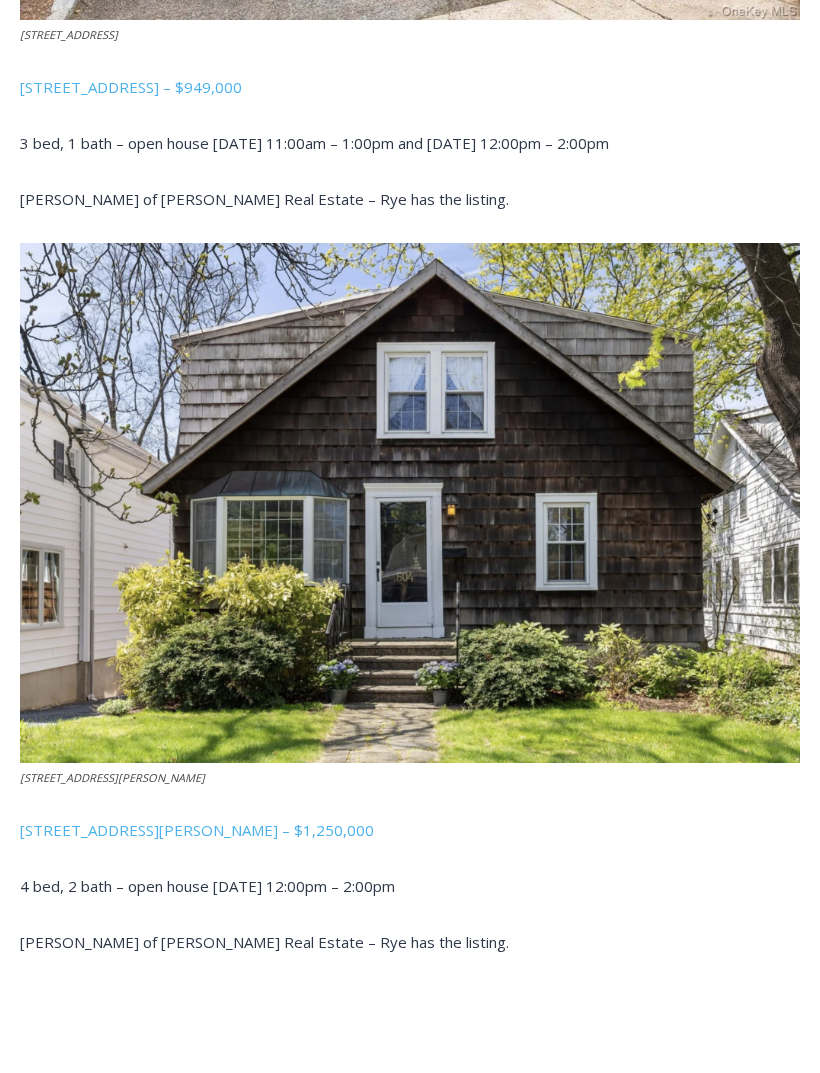
scroll to position [2996, 0]
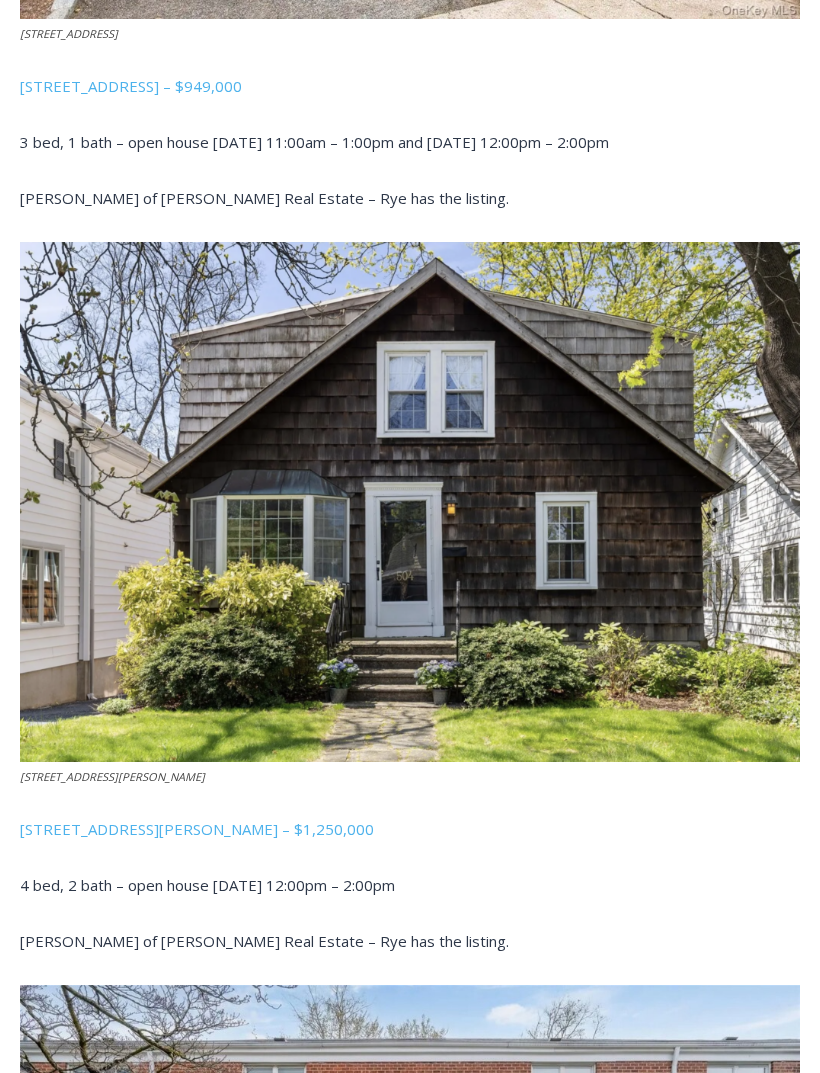
click at [155, 824] on span "504 Milton Road, Rye – $1,250,000" at bounding box center [197, 830] width 354 height 20
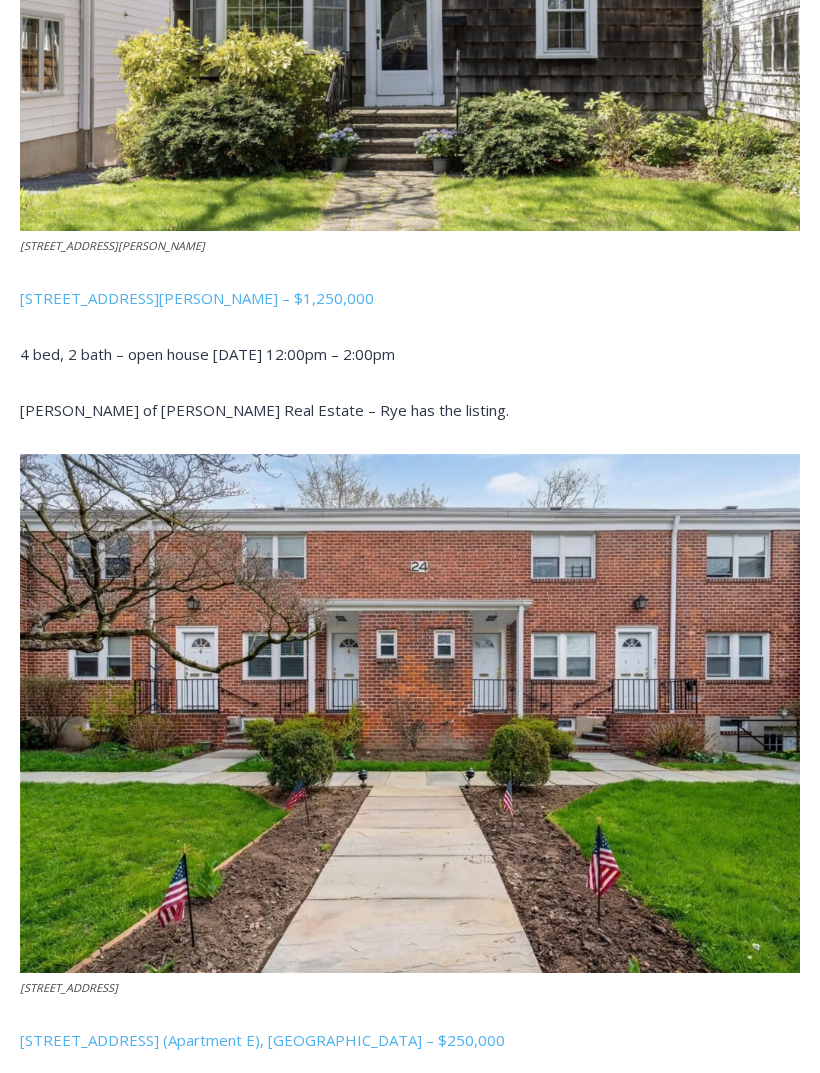
click at [179, 1030] on span "24 Wappanocca Avenue (Apartment E), Rye – $250,000" at bounding box center [262, 1040] width 485 height 20
